Goal: Information Seeking & Learning: Find specific fact

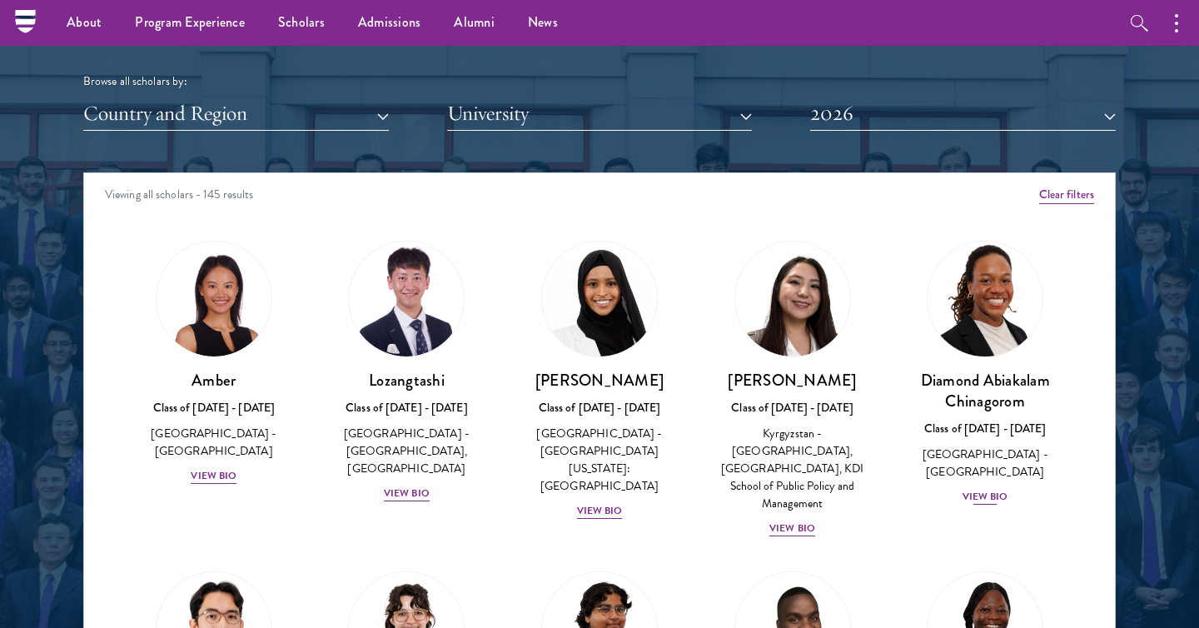
scroll to position [1816, 0]
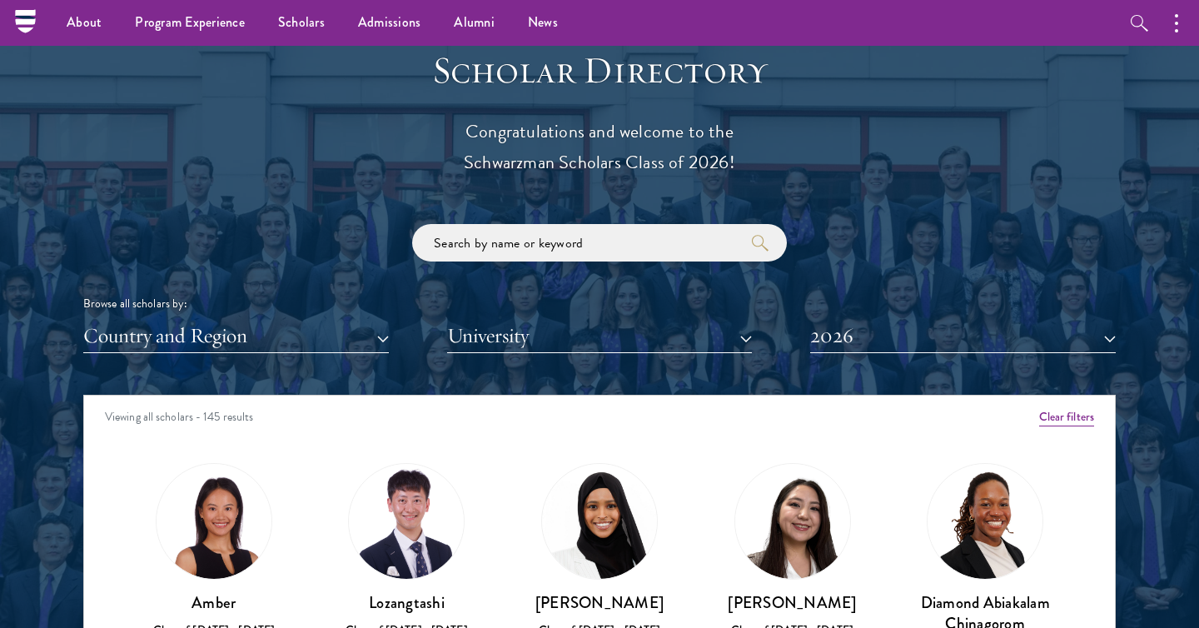
click at [476, 262] on div "Browse all scholars by: Country and Region All Countries and Regions [GEOGRAPHI…" at bounding box center [599, 288] width 1032 height 129
click at [476, 250] on input "search" at bounding box center [599, 242] width 375 height 37
type input "[PERSON_NAME]"
click button "submit" at bounding box center [0, 0] width 0 height 0
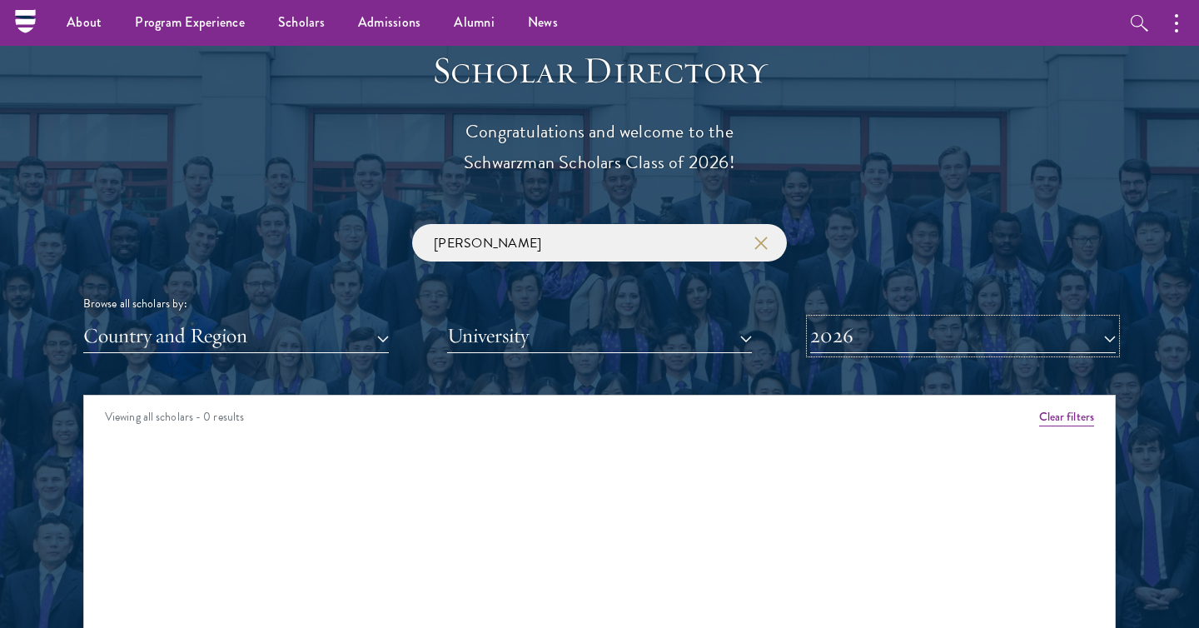
click at [976, 341] on button "2026" at bounding box center [963, 336] width 306 height 34
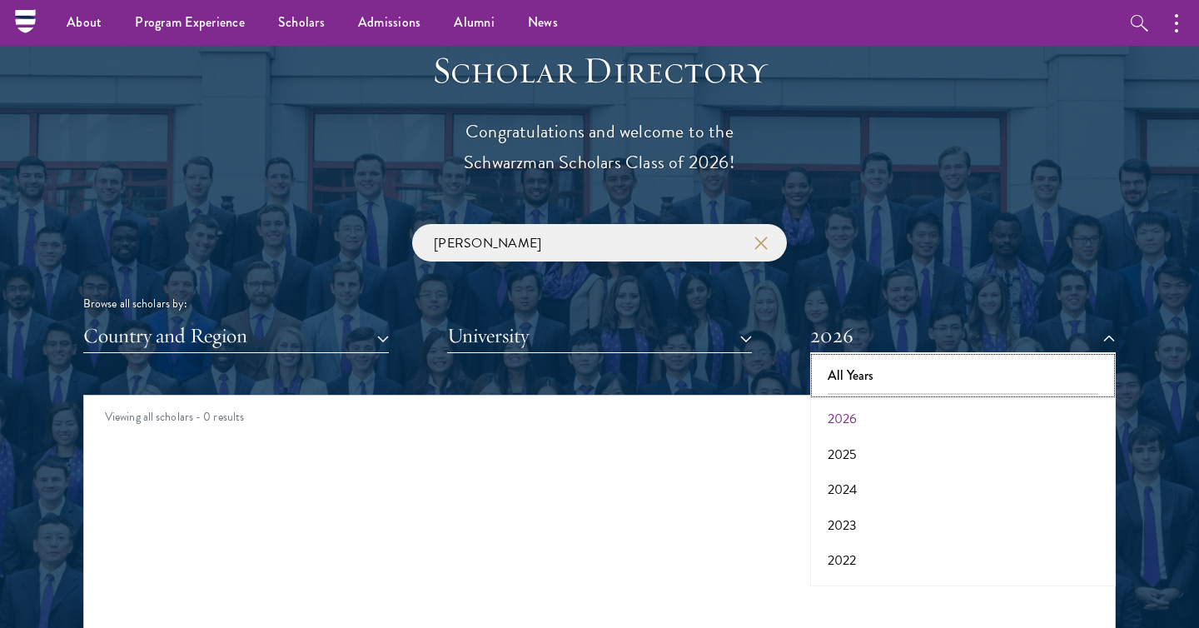
click at [971, 379] on button "All Years" at bounding box center [963, 375] width 296 height 35
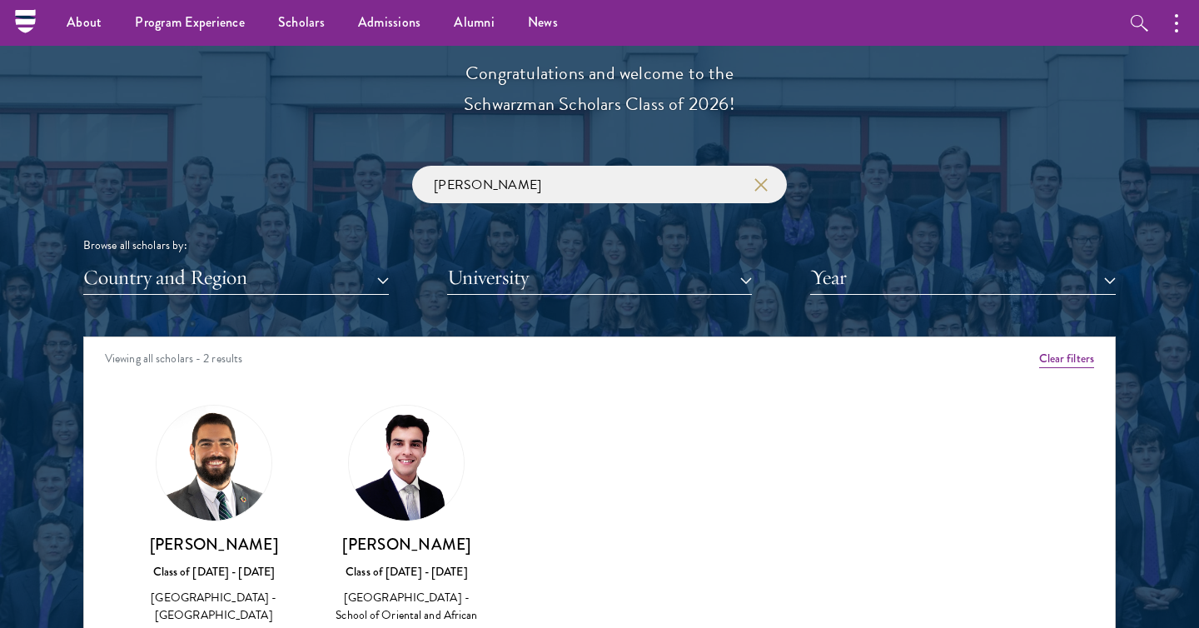
scroll to position [1961, 0]
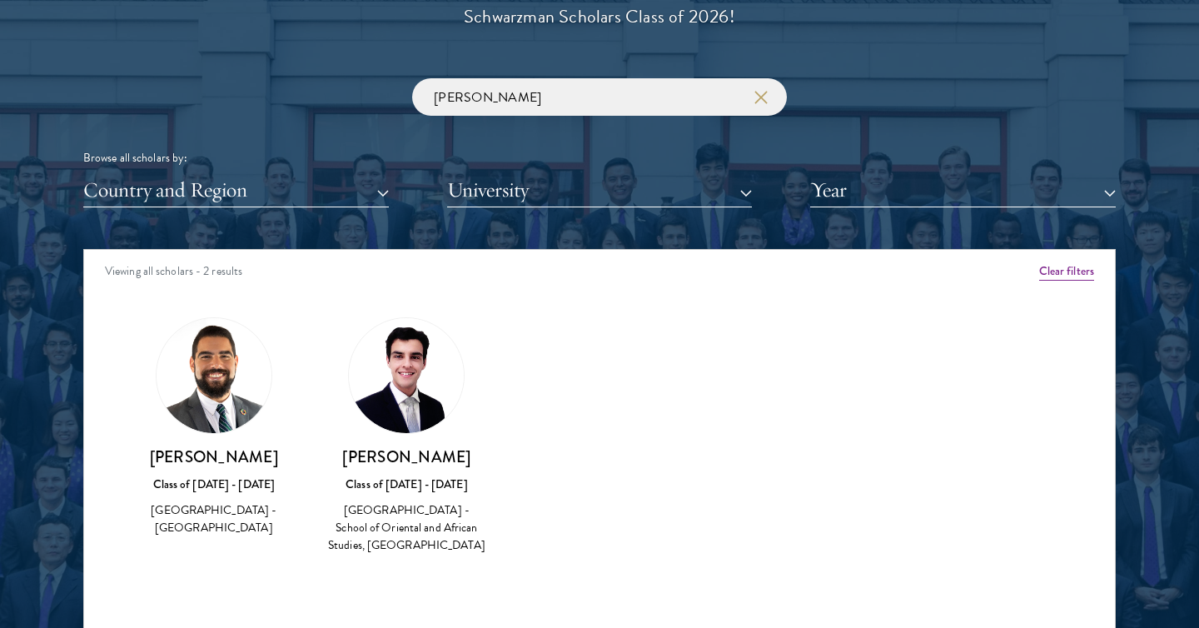
click at [408, 448] on h3 "[PERSON_NAME]" at bounding box center [407, 456] width 160 height 21
click at [408, 377] on img at bounding box center [406, 375] width 115 height 115
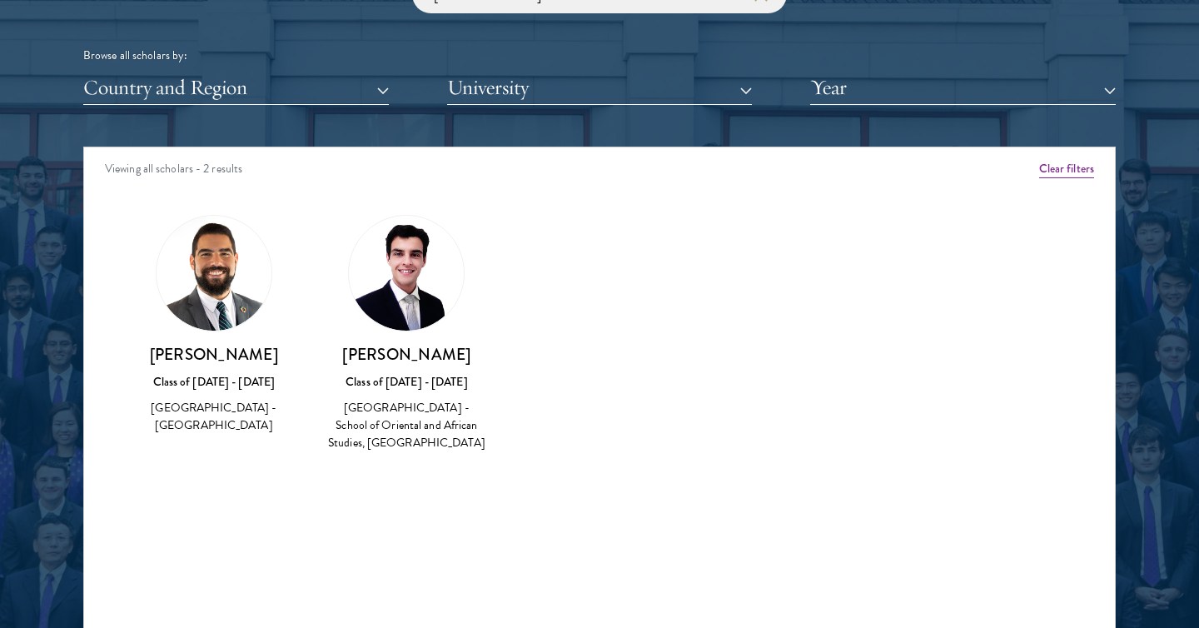
scroll to position [2090, 0]
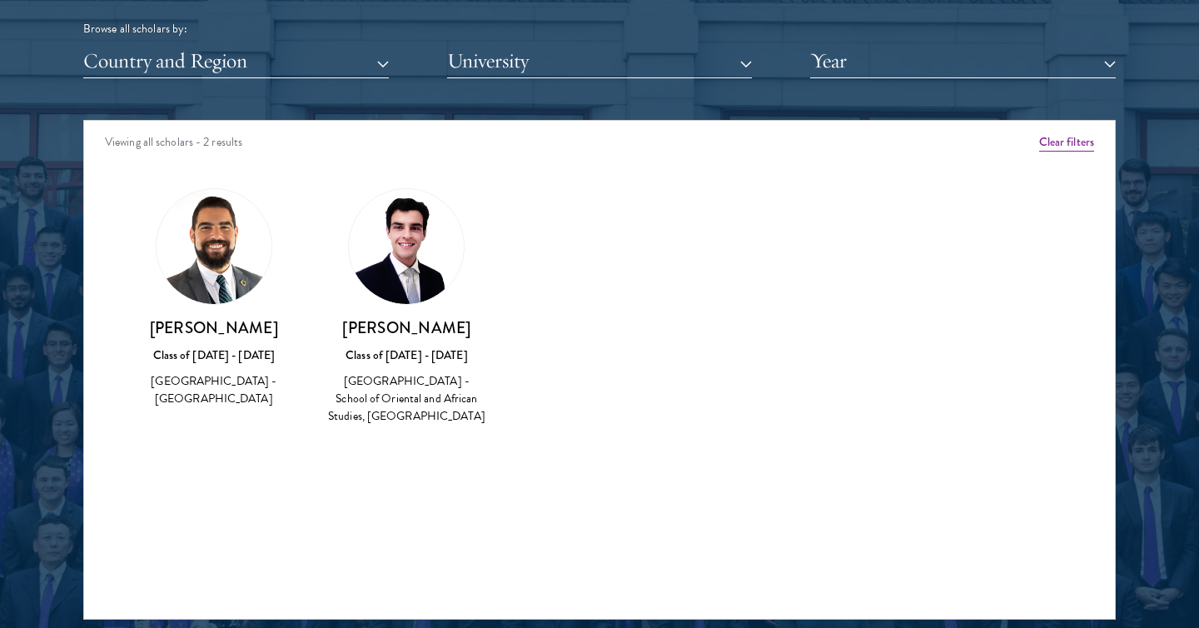
click at [424, 405] on div "[GEOGRAPHIC_DATA] - School of Oriental and African Studies, [GEOGRAPHIC_DATA]" at bounding box center [407, 398] width 160 height 52
click at [427, 297] on img at bounding box center [406, 246] width 115 height 115
